Goal: Use online tool/utility

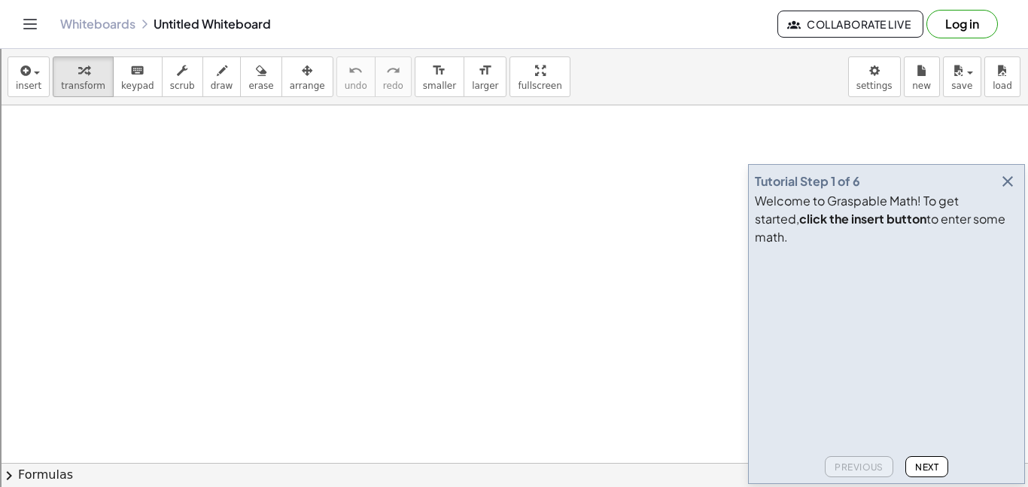
click at [1007, 190] on icon "button" at bounding box center [1008, 181] width 18 height 18
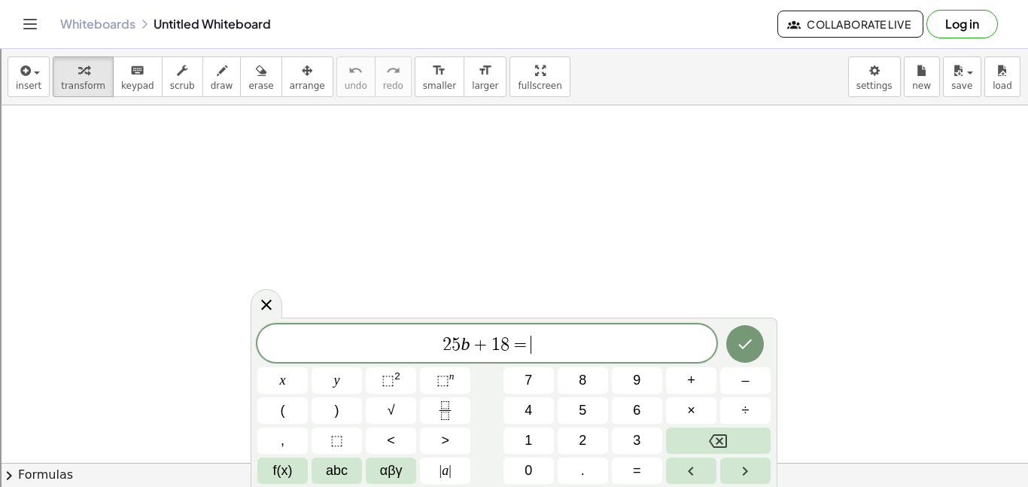
scroll to position [8, 0]
click at [777, 346] on div "2 5 b + 1 8 = 6 ( 5 b + 2 ) + 8 ​ x y ⬚ 2 ⬚ n 7 8 9 + – ( ) √ 4 5 6 × ÷ , ⬚ < >…" at bounding box center [514, 401] width 527 height 172
click at [759, 342] on button "Done" at bounding box center [745, 343] width 38 height 38
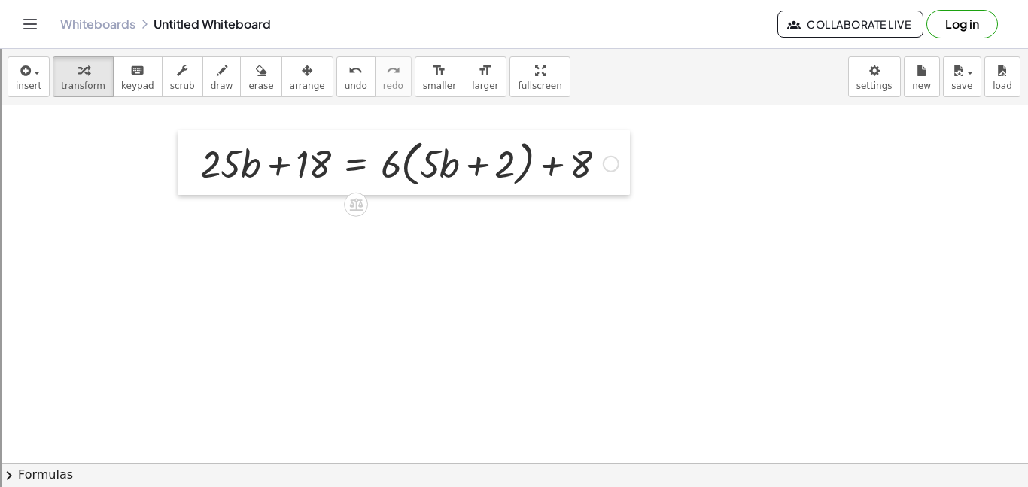
drag, startPoint x: 433, startPoint y: 327, endPoint x: 179, endPoint y: 169, distance: 298.5
click at [179, 169] on div at bounding box center [189, 162] width 23 height 65
click at [392, 168] on div at bounding box center [410, 162] width 434 height 57
drag, startPoint x: 392, startPoint y: 168, endPoint x: 424, endPoint y: 166, distance: 31.6
click at [424, 166] on div at bounding box center [410, 162] width 434 height 57
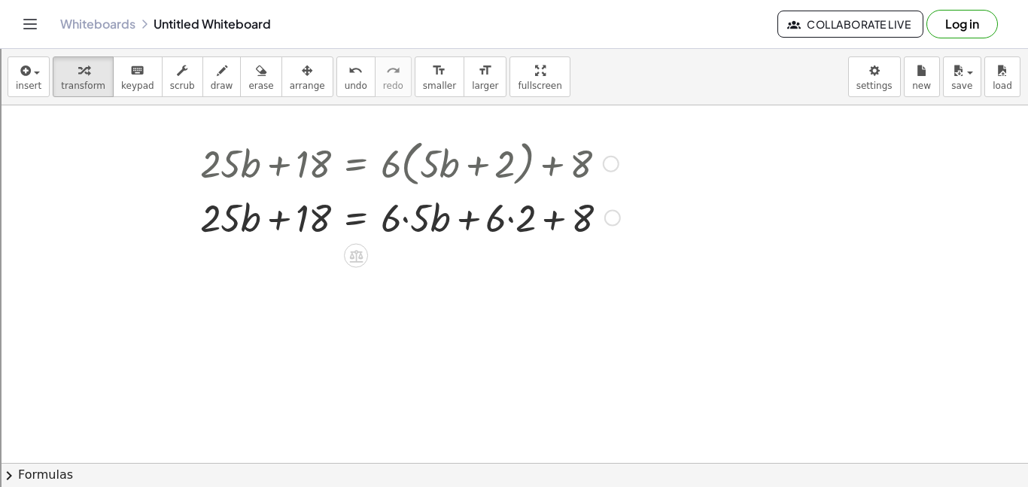
click at [406, 212] on div at bounding box center [410, 216] width 435 height 51
click at [476, 221] on div at bounding box center [410, 216] width 434 height 51
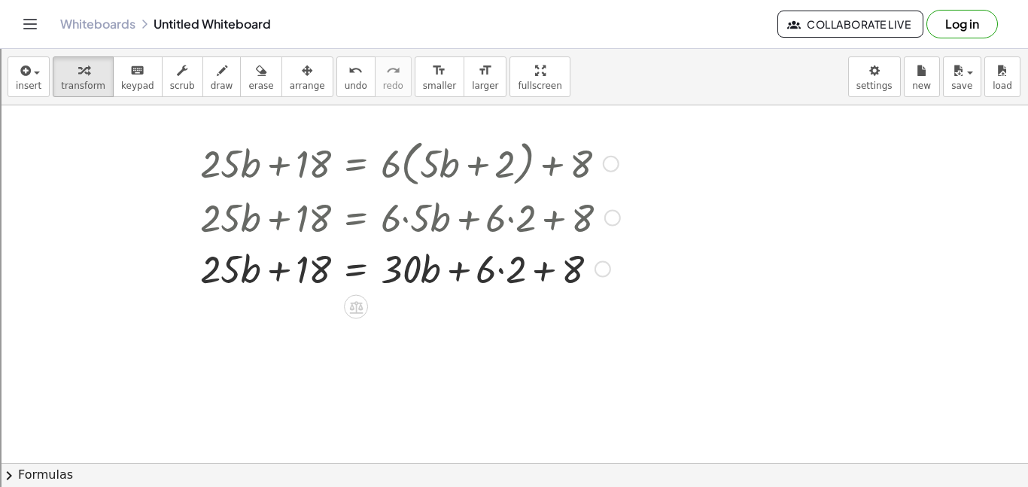
click at [498, 279] on div at bounding box center [410, 267] width 435 height 51
click at [532, 273] on div at bounding box center [410, 267] width 435 height 51
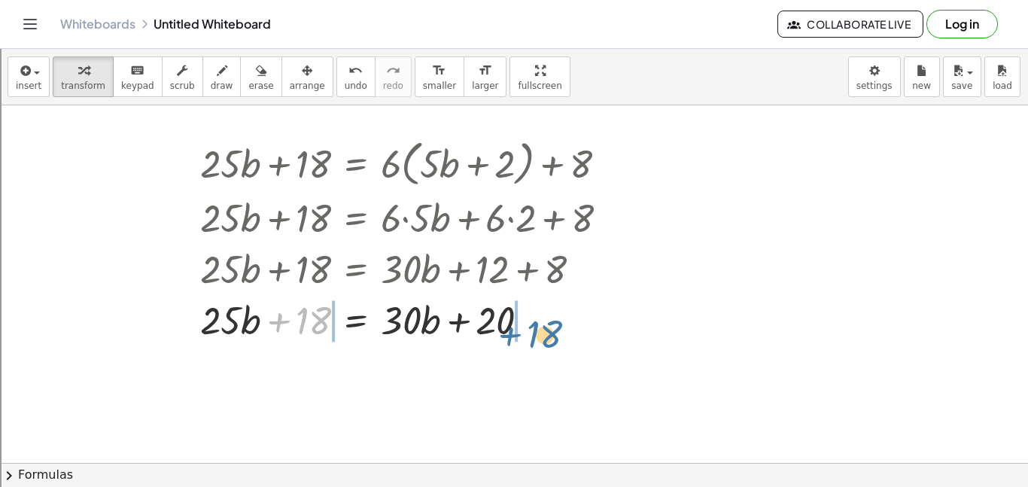
drag, startPoint x: 291, startPoint y: 318, endPoint x: 523, endPoint y: 333, distance: 232.3
click at [523, 333] on div at bounding box center [410, 319] width 435 height 51
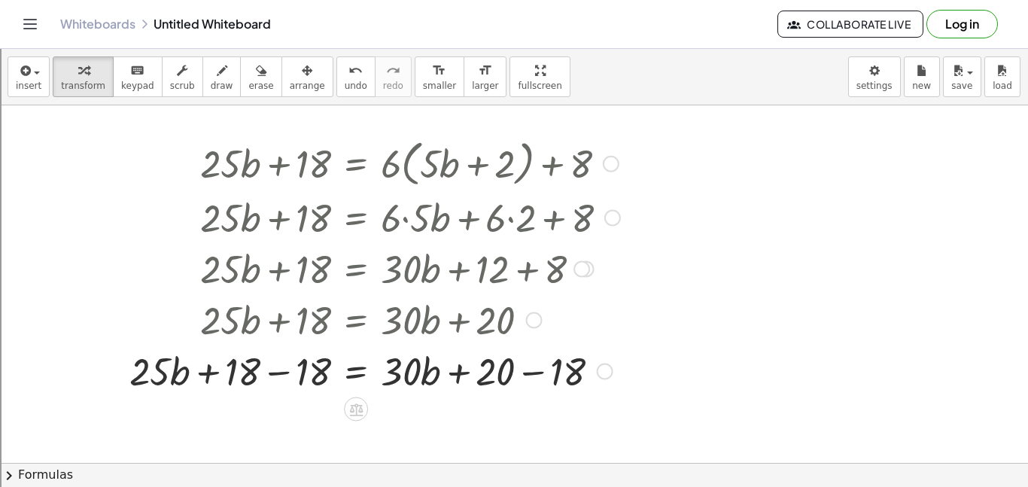
click at [539, 367] on div at bounding box center [375, 370] width 506 height 51
click at [252, 365] on div at bounding box center [375, 370] width 506 height 51
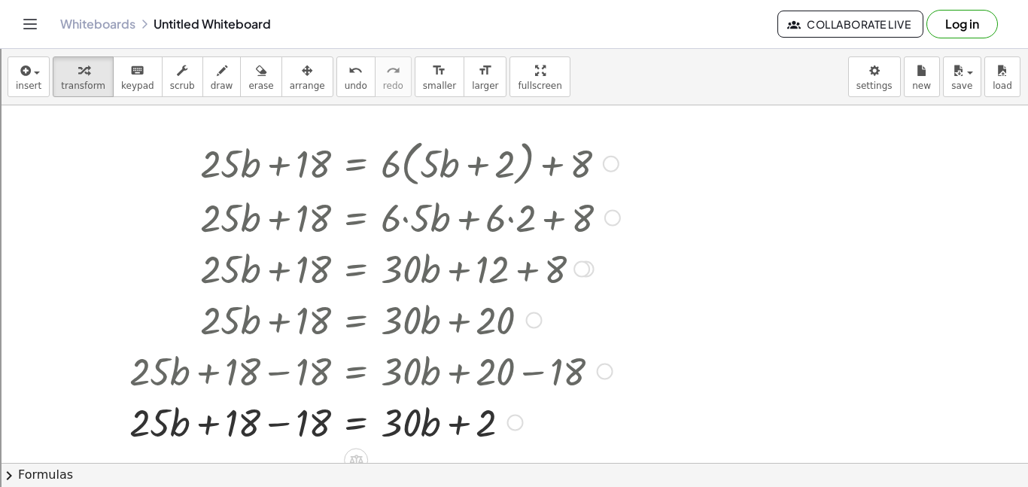
click at [272, 419] on div at bounding box center [375, 421] width 506 height 51
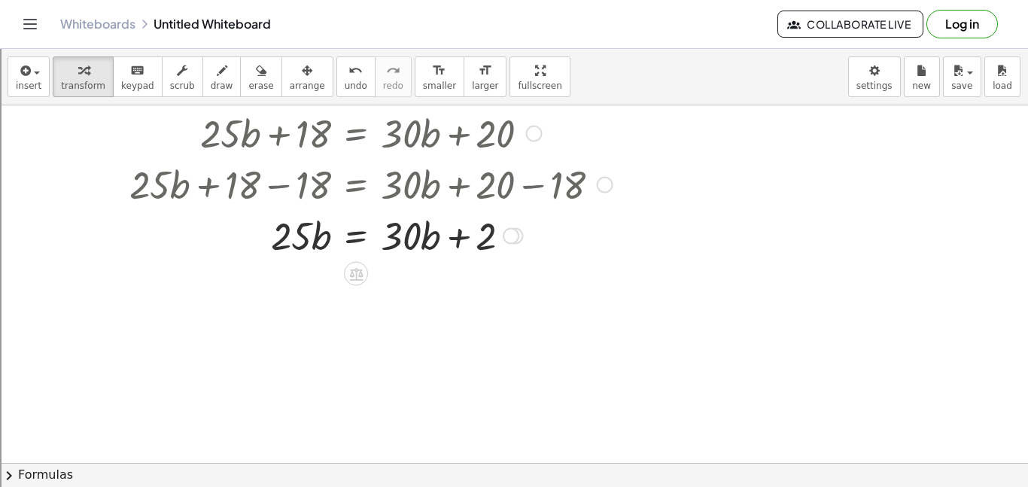
scroll to position [201, 0]
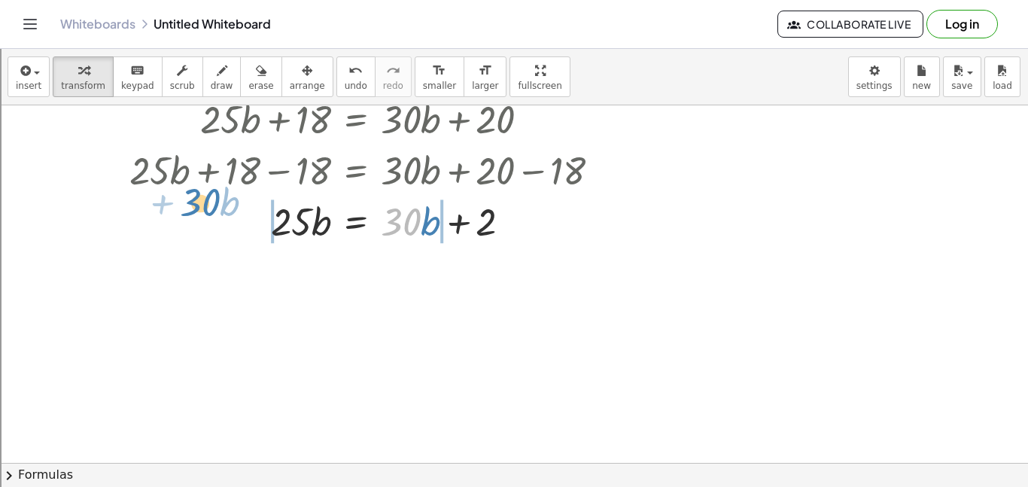
drag, startPoint x: 402, startPoint y: 225, endPoint x: 227, endPoint y: 218, distance: 175.5
click at [227, 218] on div at bounding box center [375, 220] width 506 height 51
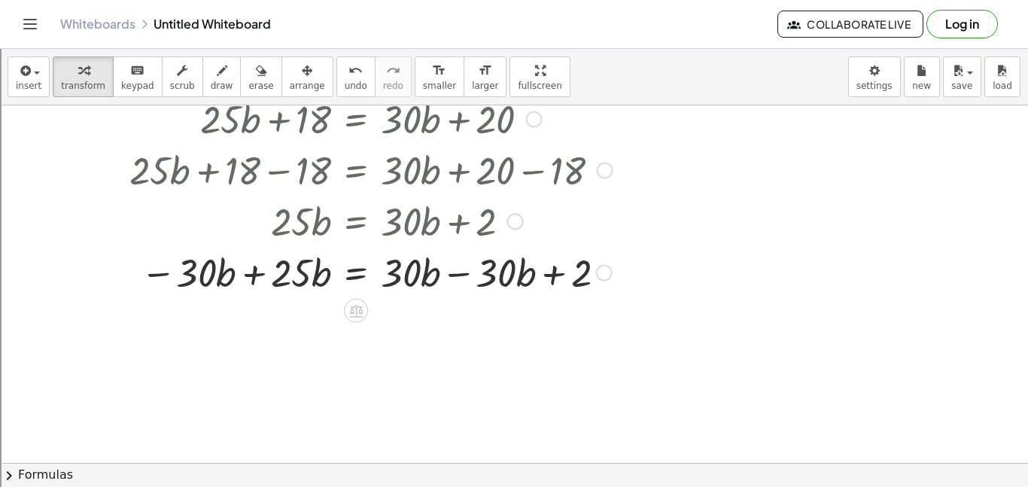
click at [249, 275] on div at bounding box center [375, 271] width 506 height 51
click at [458, 278] on div at bounding box center [375, 271] width 506 height 51
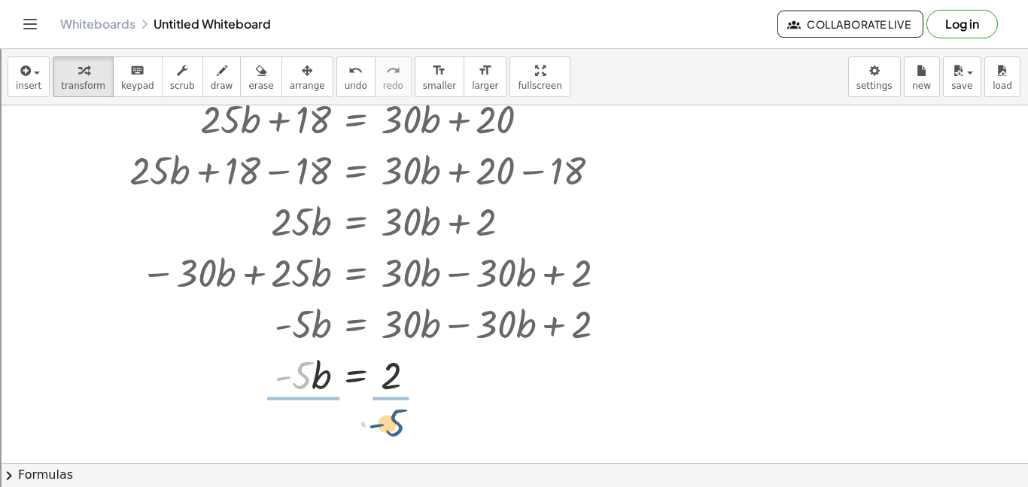
drag, startPoint x: 305, startPoint y: 382, endPoint x: 399, endPoint y: 430, distance: 105.7
click at [399, 430] on div "+ · 25 · b + 18 = + · 6 · ( + · 5 · b + 2 ) + 8 + · 25 · b + 18 = + · 6 · 5 · b…" at bounding box center [514, 310] width 1028 height 813
click at [401, 386] on div at bounding box center [375, 373] width 506 height 75
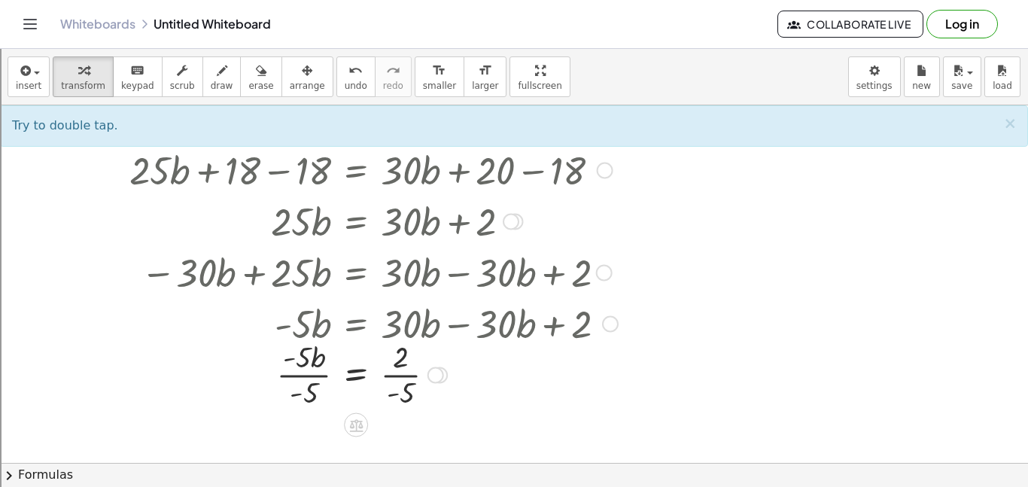
click at [306, 370] on div at bounding box center [375, 373] width 506 height 75
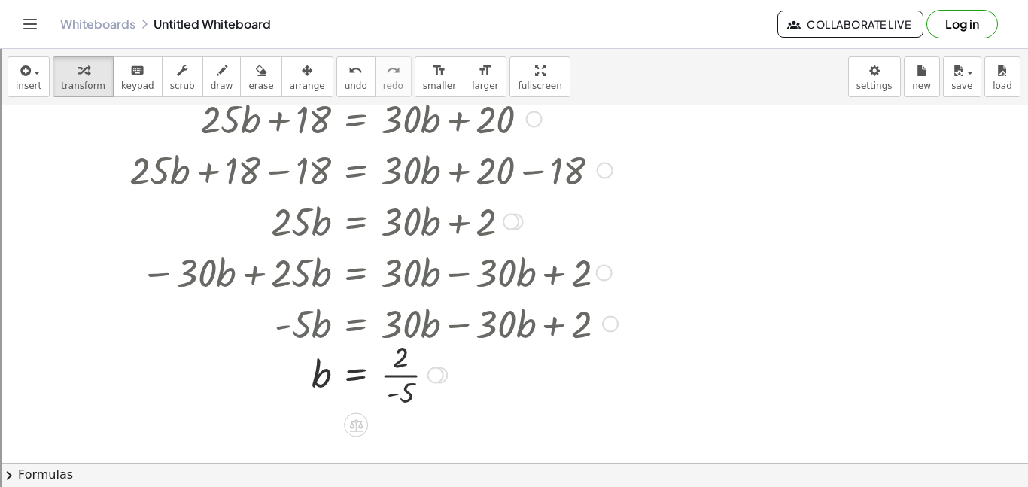
click at [400, 370] on div at bounding box center [375, 373] width 506 height 75
click at [400, 375] on div at bounding box center [375, 373] width 506 height 75
click at [640, 348] on div at bounding box center [514, 310] width 1028 height 813
